Goal: Task Accomplishment & Management: Use online tool/utility

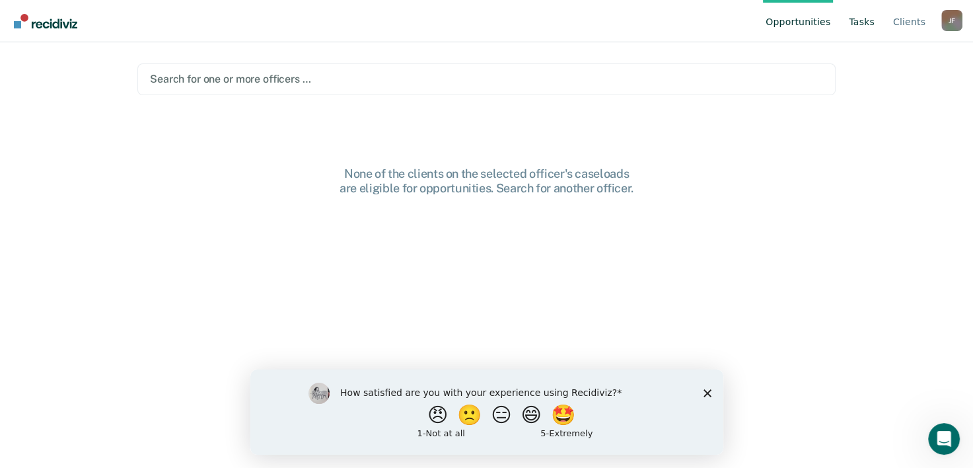
click at [856, 24] on link "Tasks" at bounding box center [861, 21] width 31 height 42
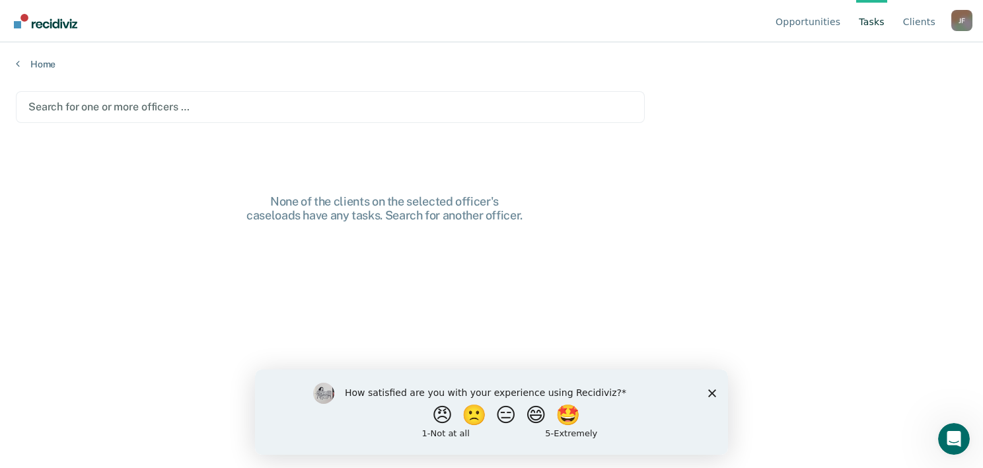
click at [179, 108] on div at bounding box center [330, 106] width 604 height 15
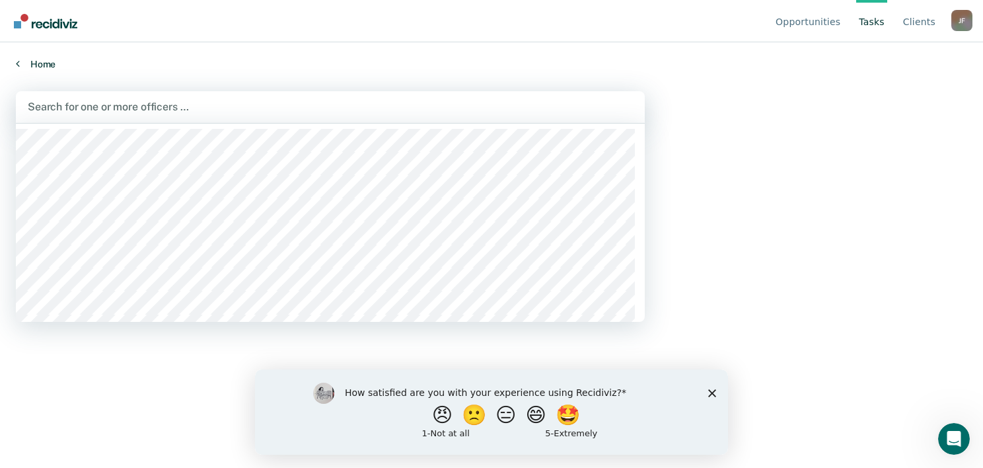
click at [36, 67] on link "Home" at bounding box center [491, 64] width 951 height 12
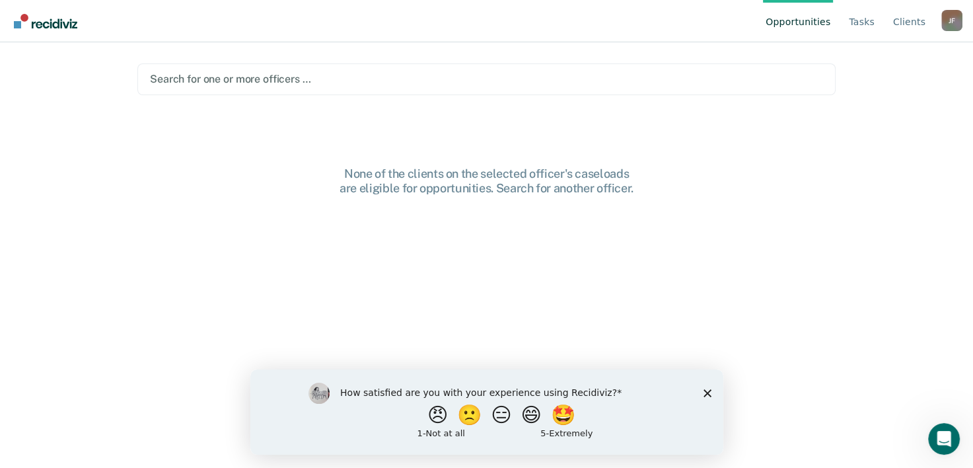
click at [238, 87] on div at bounding box center [486, 78] width 673 height 15
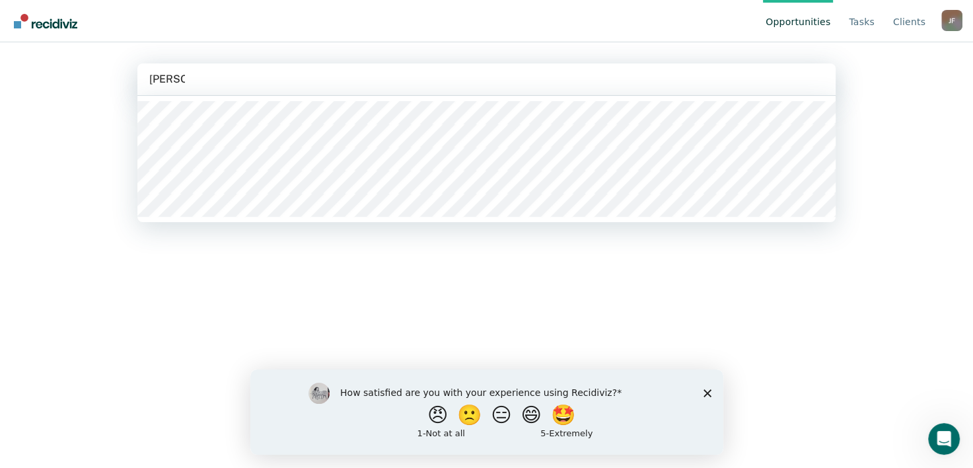
type input "[PERSON_NAME]"
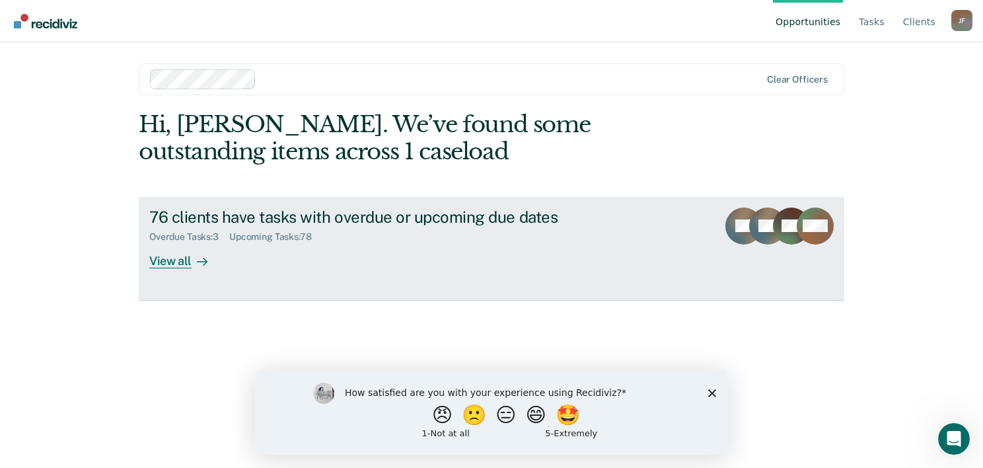
click at [185, 260] on div "View all" at bounding box center [186, 255] width 74 height 26
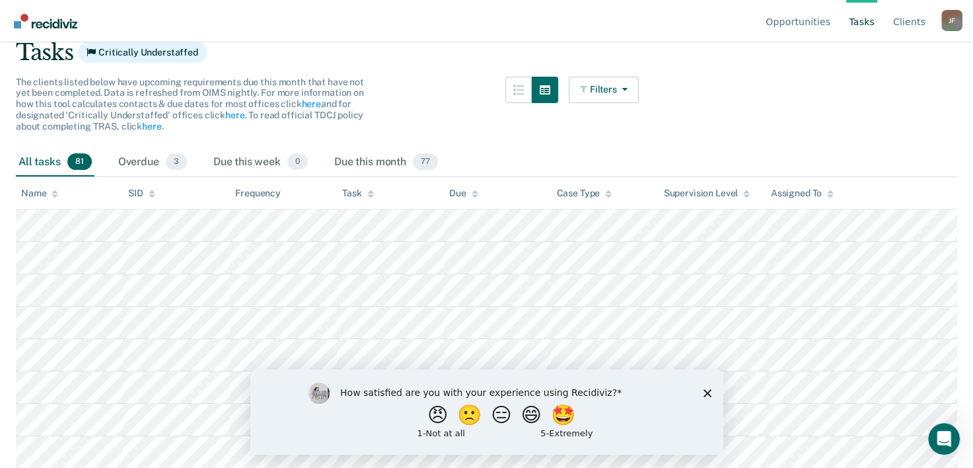
scroll to position [132, 0]
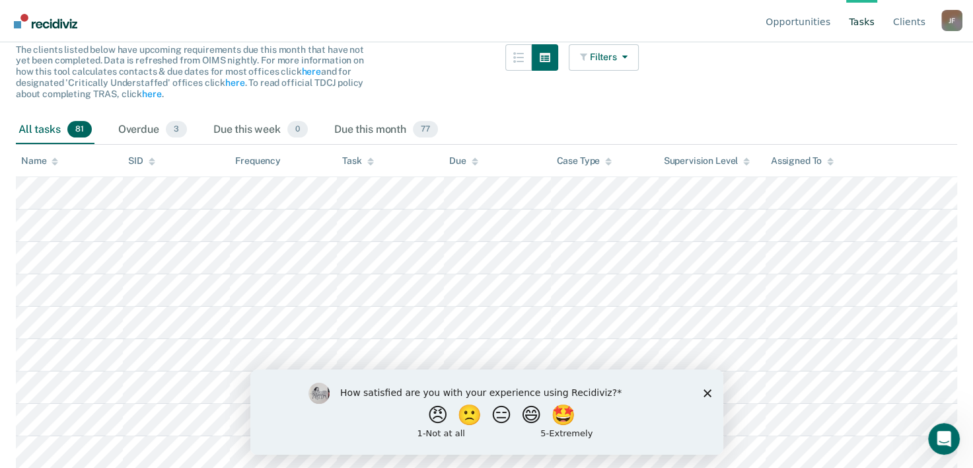
click at [707, 395] on icon "Close survey" at bounding box center [707, 392] width 8 height 8
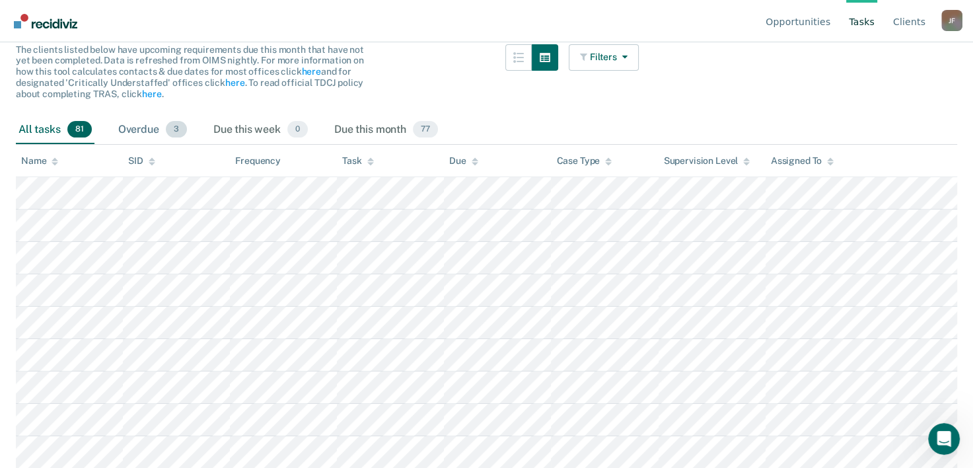
click at [147, 132] on div "Overdue 3" at bounding box center [153, 130] width 74 height 29
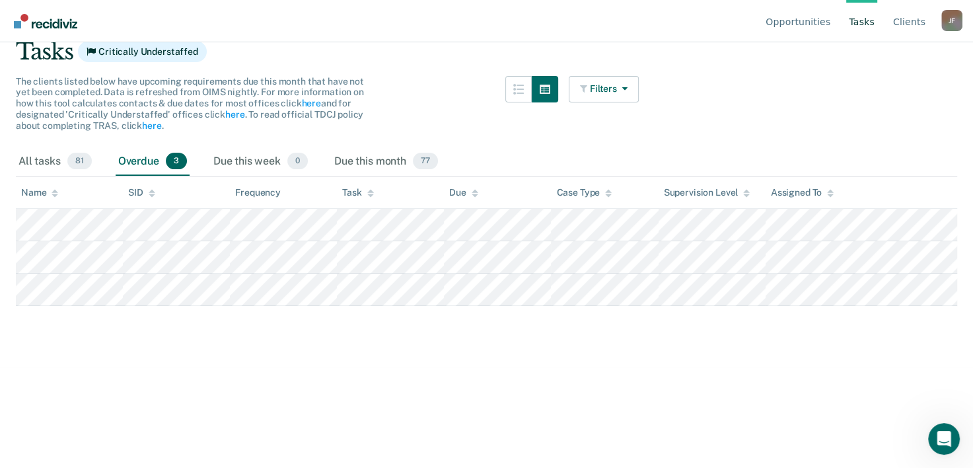
scroll to position [28, 0]
